Goal: Information Seeking & Learning: Learn about a topic

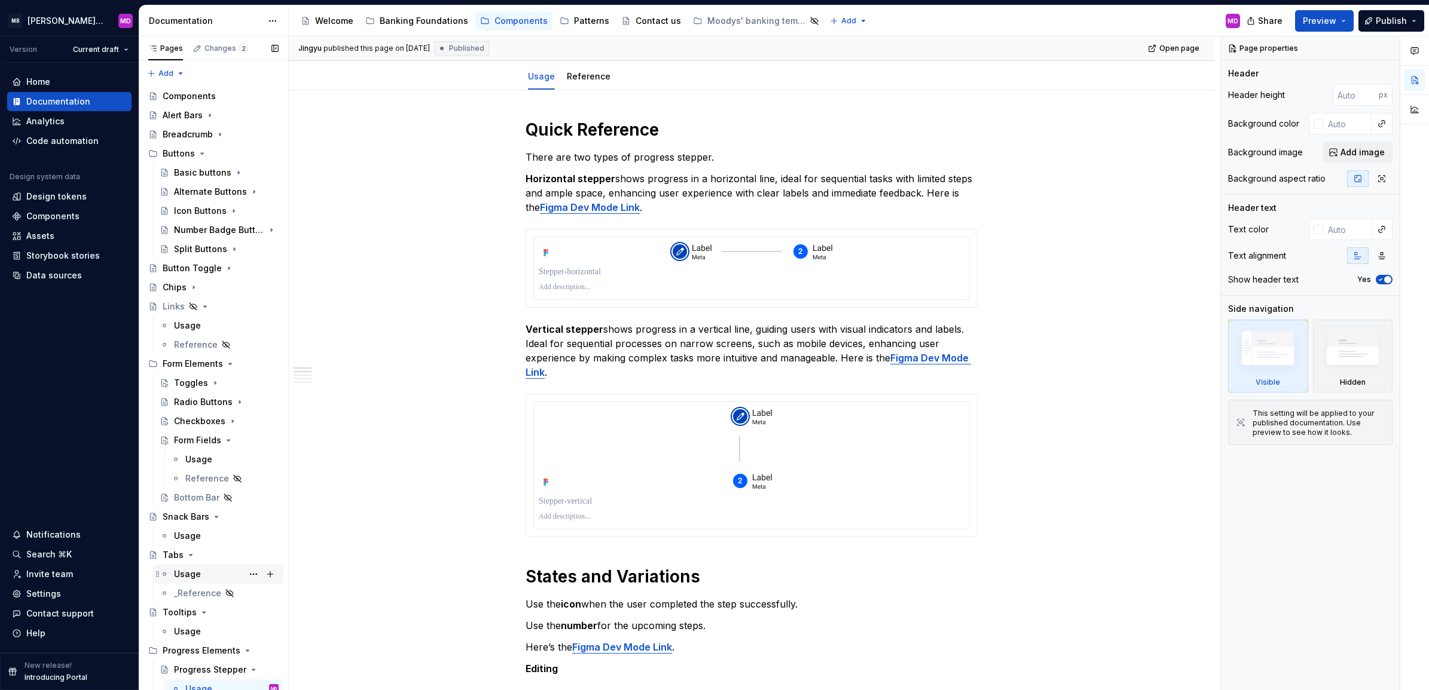
scroll to position [132, 0]
drag, startPoint x: 573, startPoint y: 22, endPoint x: 564, endPoint y: 163, distance: 142.0
click at [574, 22] on div "Patterns" at bounding box center [591, 21] width 35 height 12
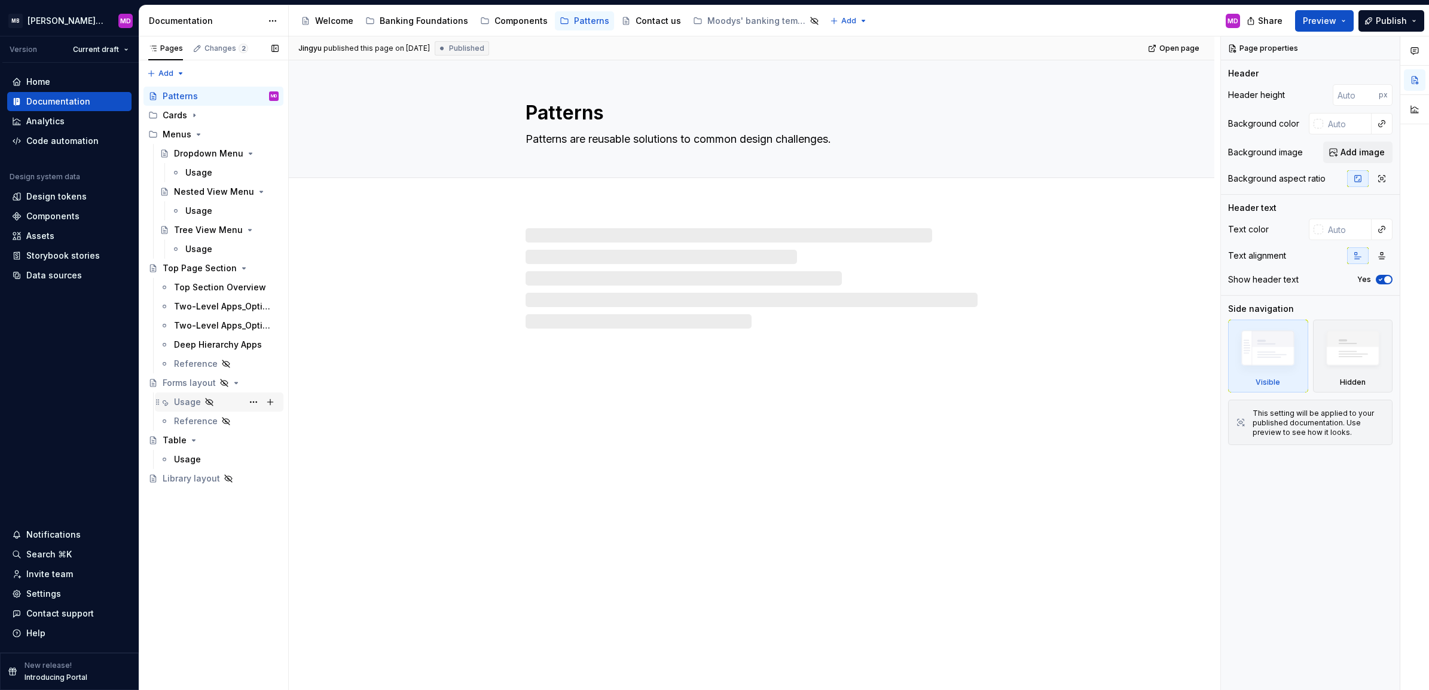
click at [197, 399] on div "Usage" at bounding box center [187, 402] width 27 height 12
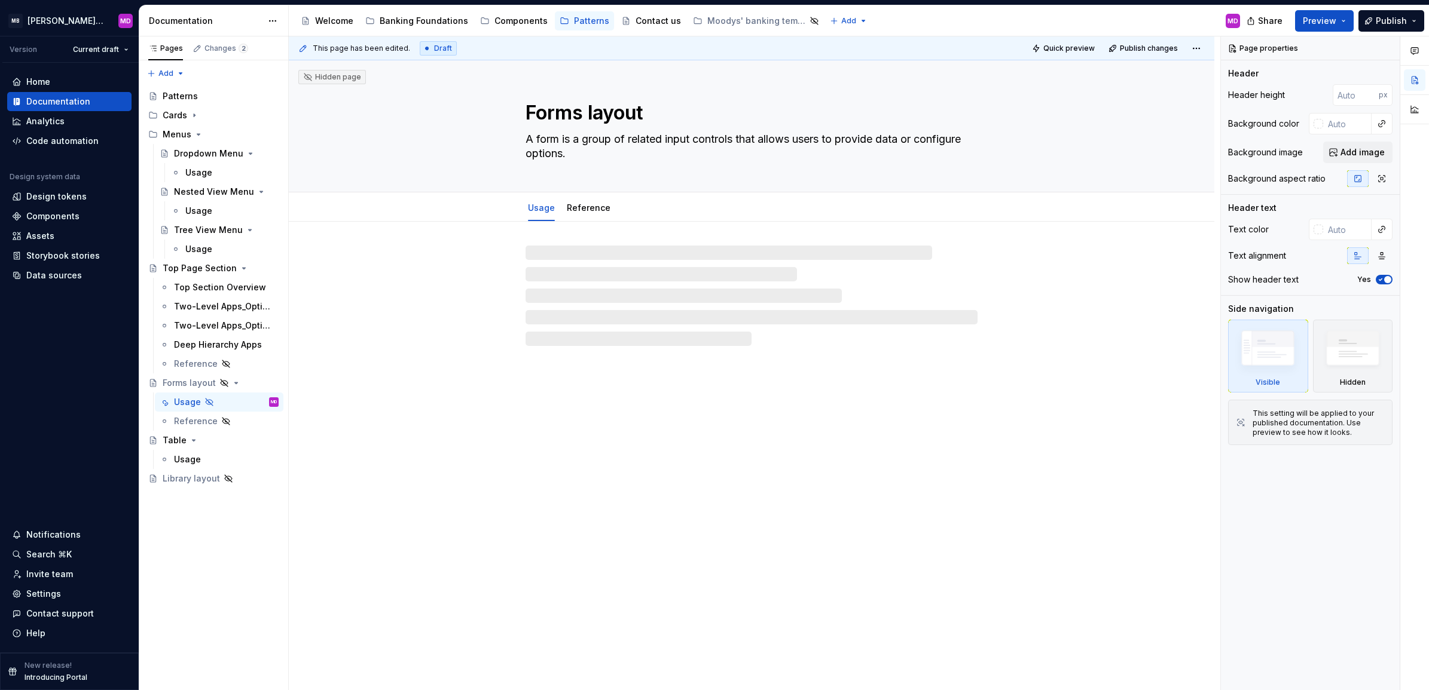
click at [1047, 45] on span "Quick preview" at bounding box center [1068, 49] width 51 height 10
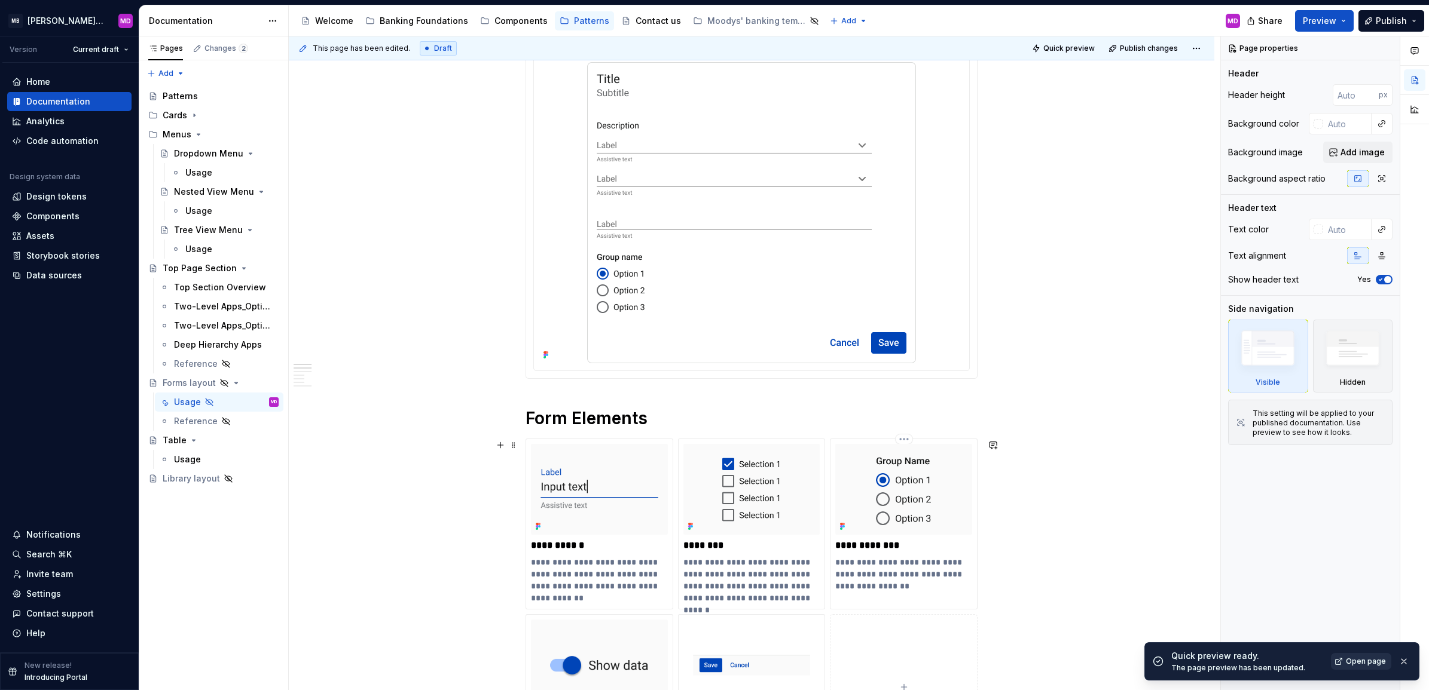
scroll to position [291, 0]
click at [1354, 658] on span "Open page" at bounding box center [1366, 662] width 40 height 10
drag, startPoint x: 508, startPoint y: 18, endPoint x: 481, endPoint y: 75, distance: 62.8
click at [508, 18] on div "Components" at bounding box center [520, 21] width 53 height 12
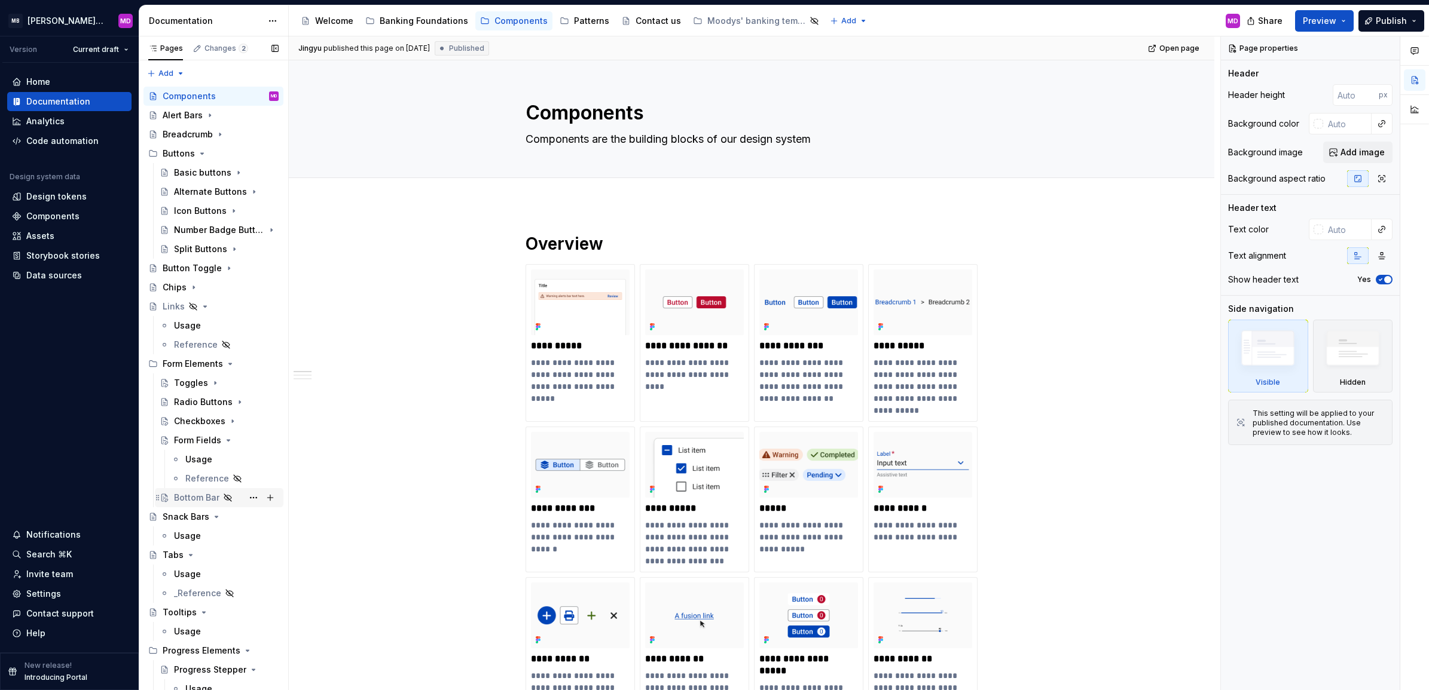
click at [185, 494] on div "Bottom Bar" at bounding box center [196, 498] width 45 height 12
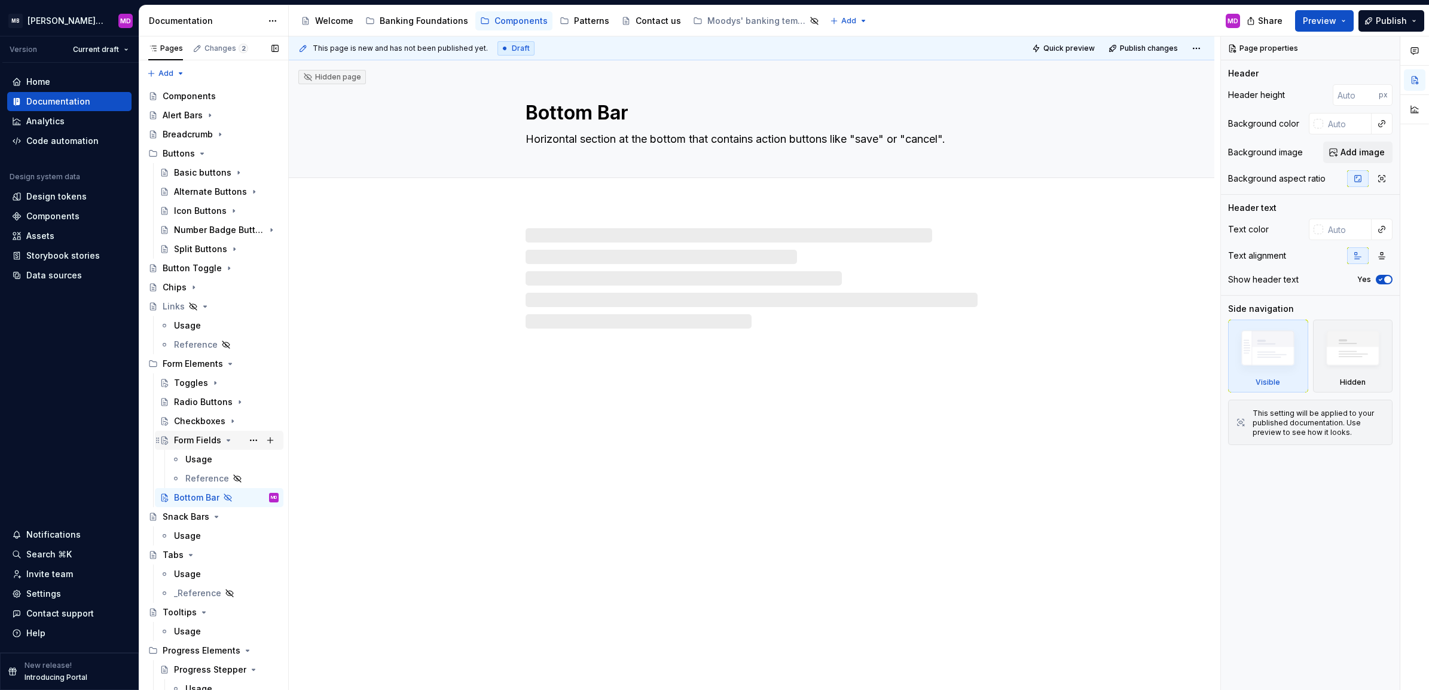
click at [225, 439] on icon "Page tree" at bounding box center [229, 441] width 10 height 10
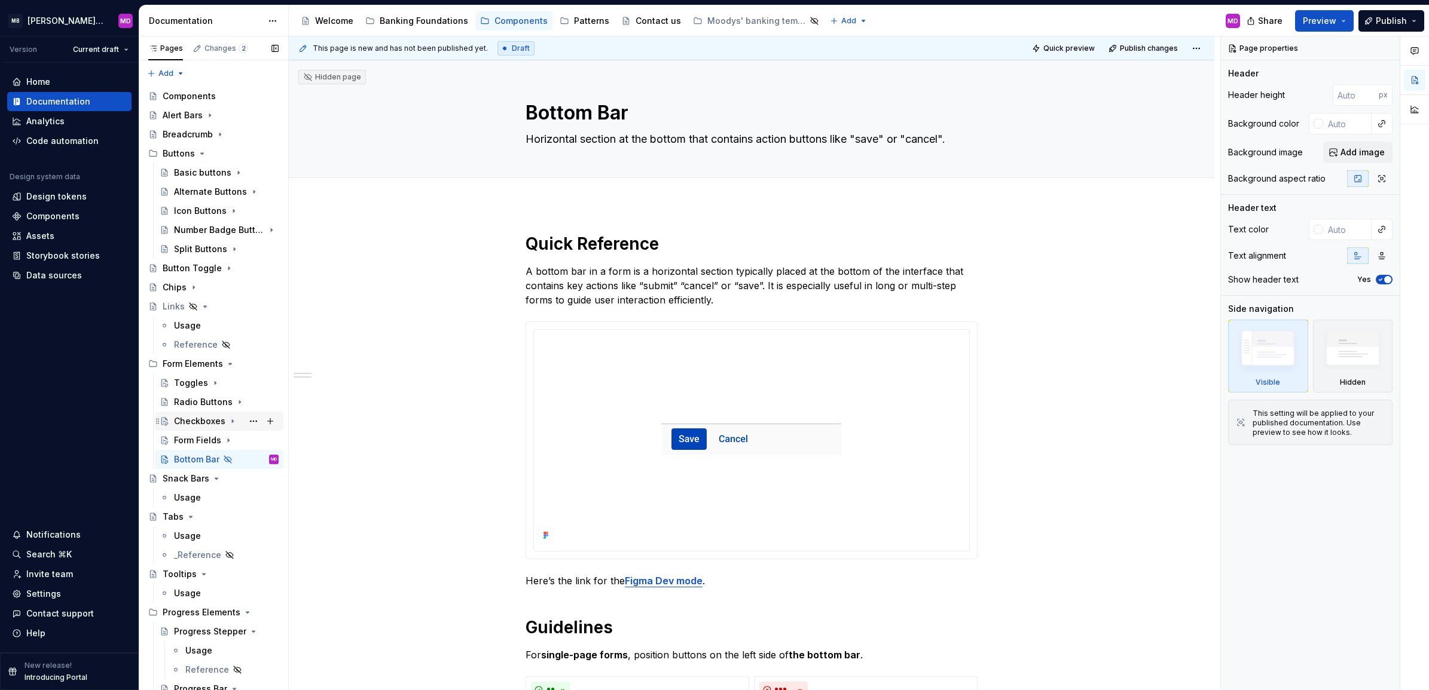
click at [232, 421] on icon "Page tree" at bounding box center [232, 421] width 1 height 3
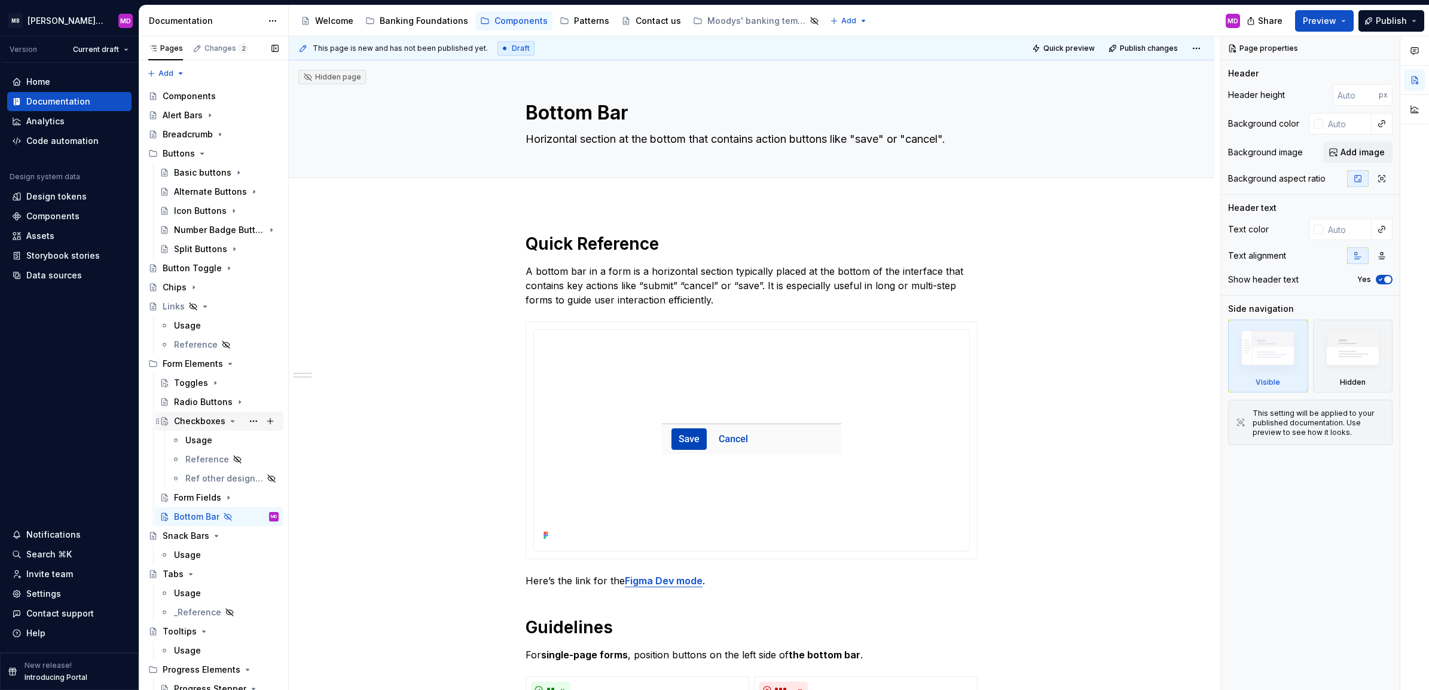
click at [231, 421] on icon "Page tree" at bounding box center [232, 421] width 3 height 1
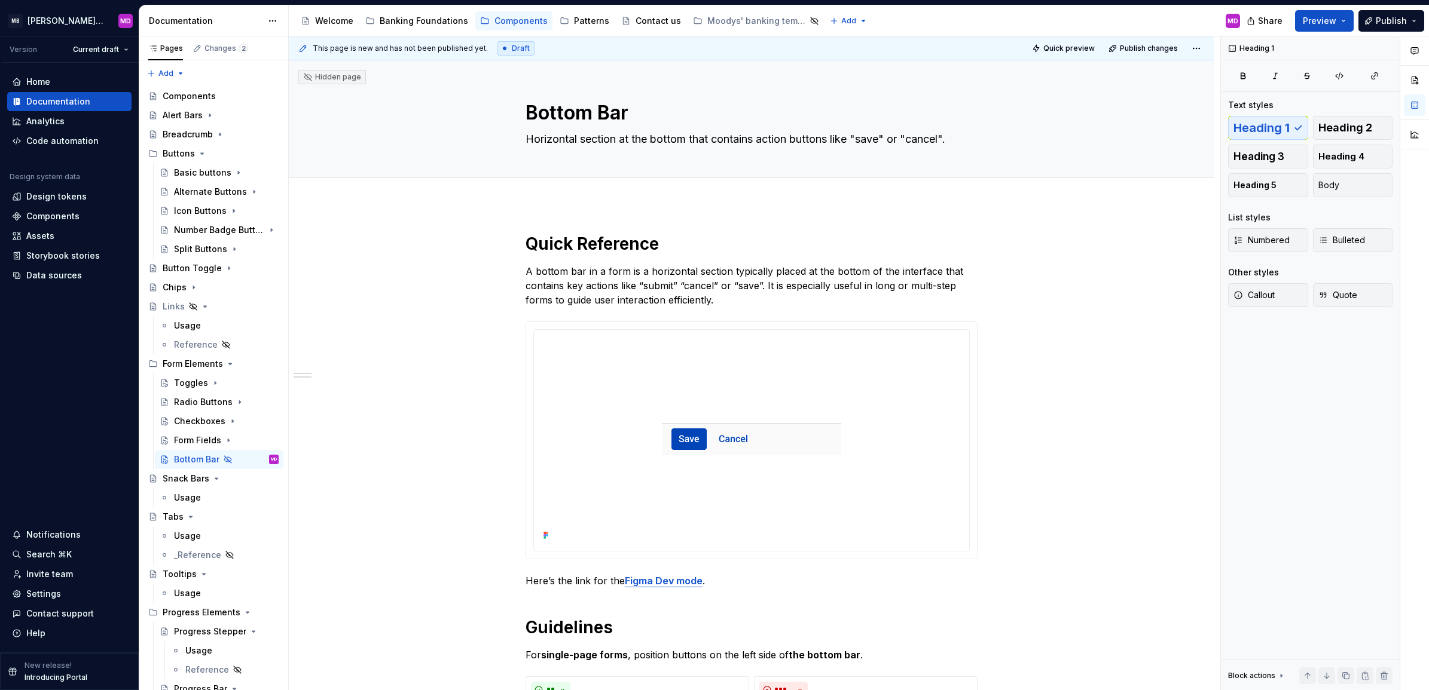
click at [1036, 39] on div "This page is new and has not been published yet. Draft Quick preview Publish ch…" at bounding box center [751, 48] width 925 height 24
click at [1077, 36] on div "This page is new and has not been published yet. Draft Quick preview Publish ch…" at bounding box center [751, 48] width 925 height 24
click at [1067, 42] on button "Quick preview" at bounding box center [1064, 48] width 72 height 17
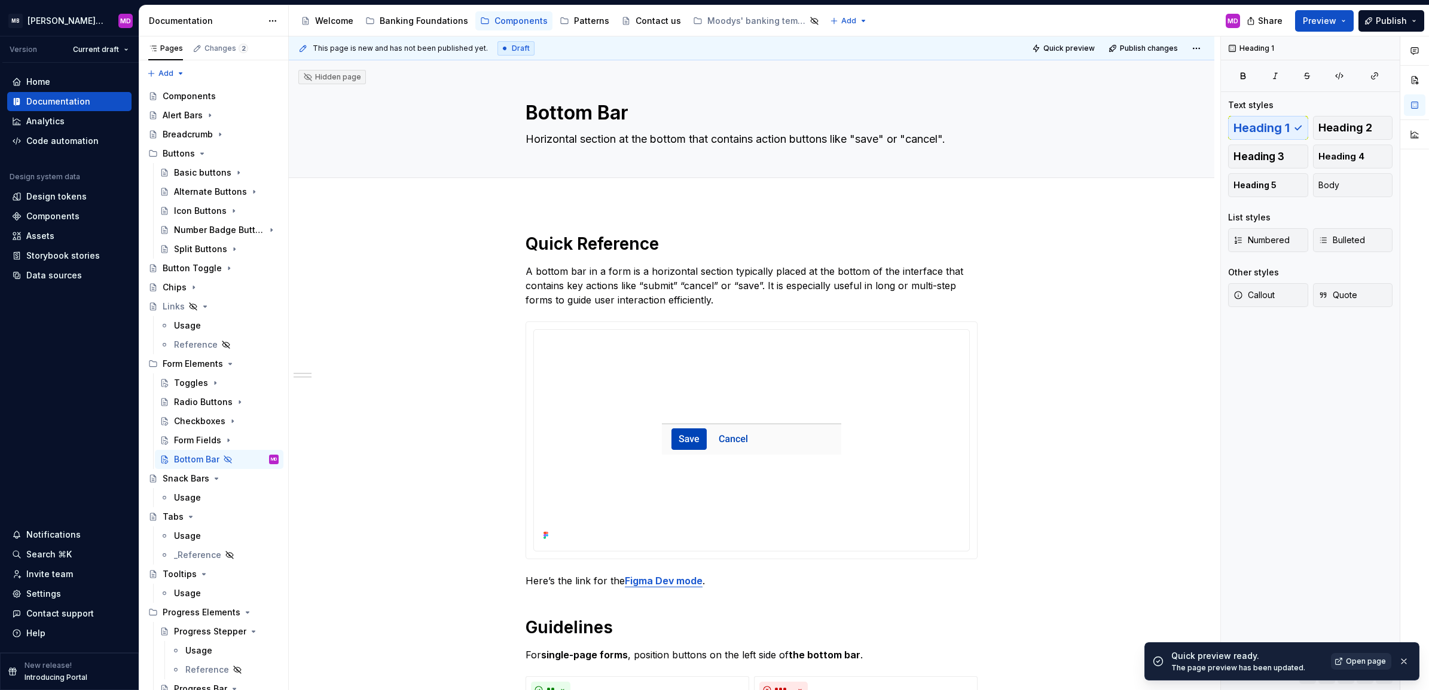
click at [1364, 661] on span "Open page" at bounding box center [1366, 662] width 40 height 10
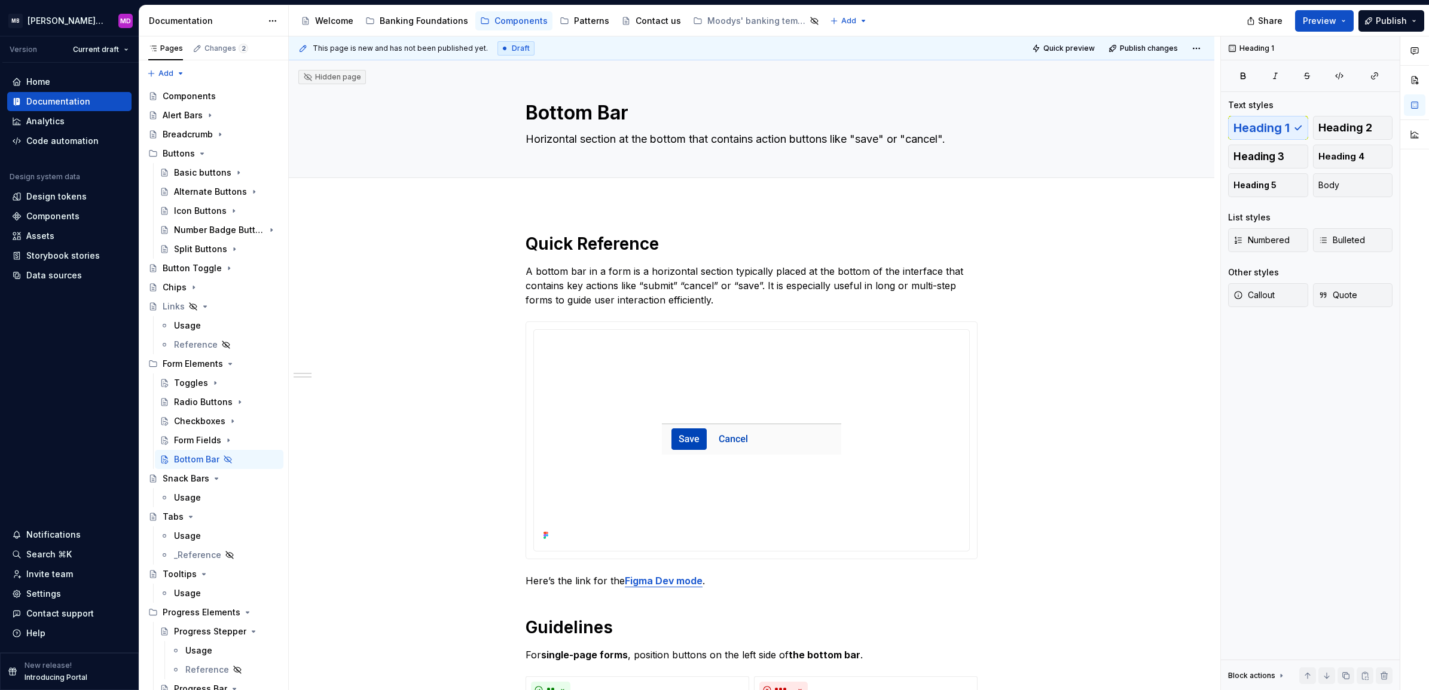
type textarea "*"
